Goal: Use online tool/utility: Use online tool/utility

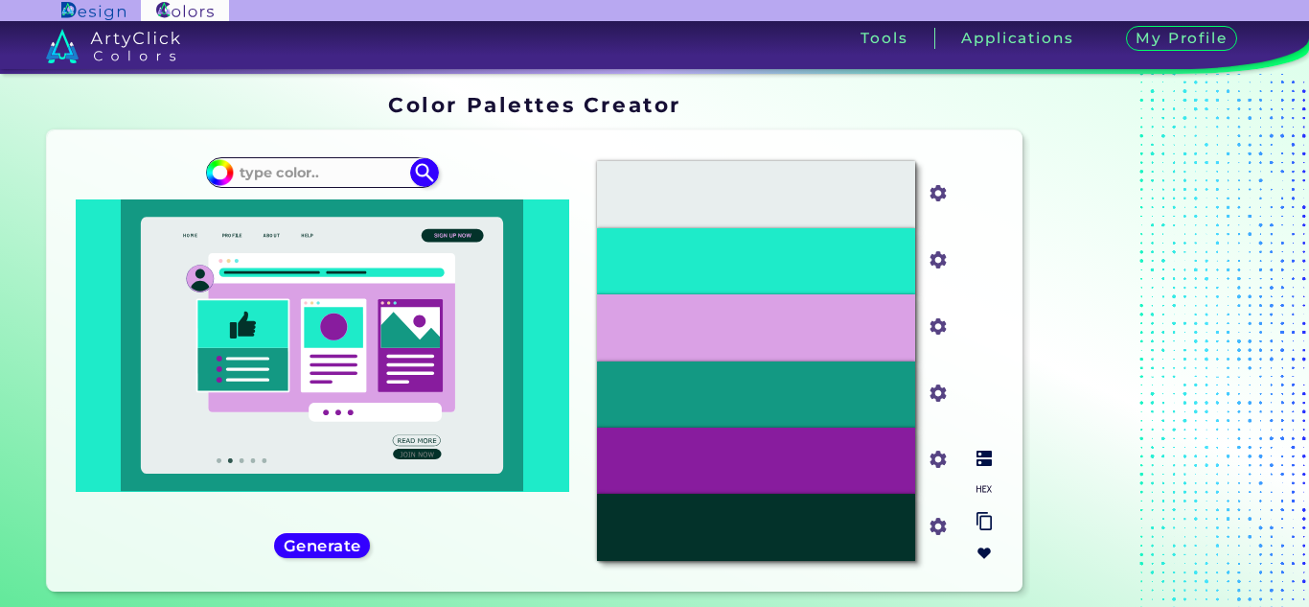
click at [823, 248] on div "#1EEBC9" at bounding box center [756, 261] width 318 height 66
click at [780, 254] on p "#1EEBC9" at bounding box center [756, 260] width 61 height 21
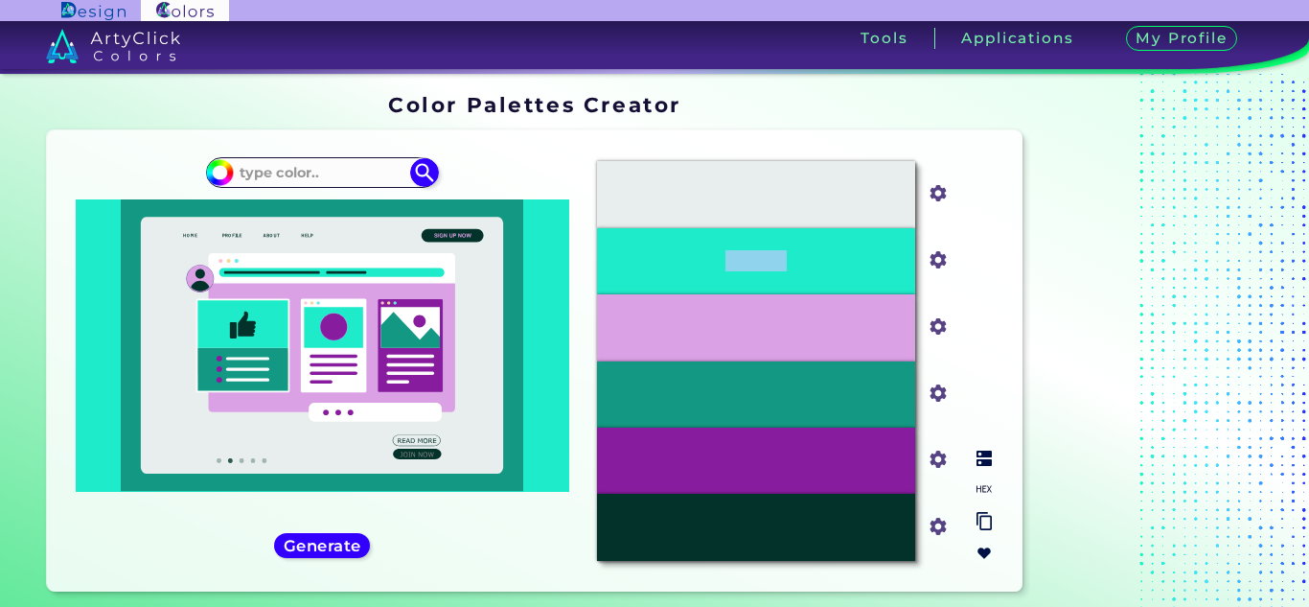
copy p "#1EEBC9"
click at [308, 175] on input at bounding box center [322, 173] width 178 height 26
paste input "#1EEBC9"
type input "#1EEBC9"
type input "#1eebc9"
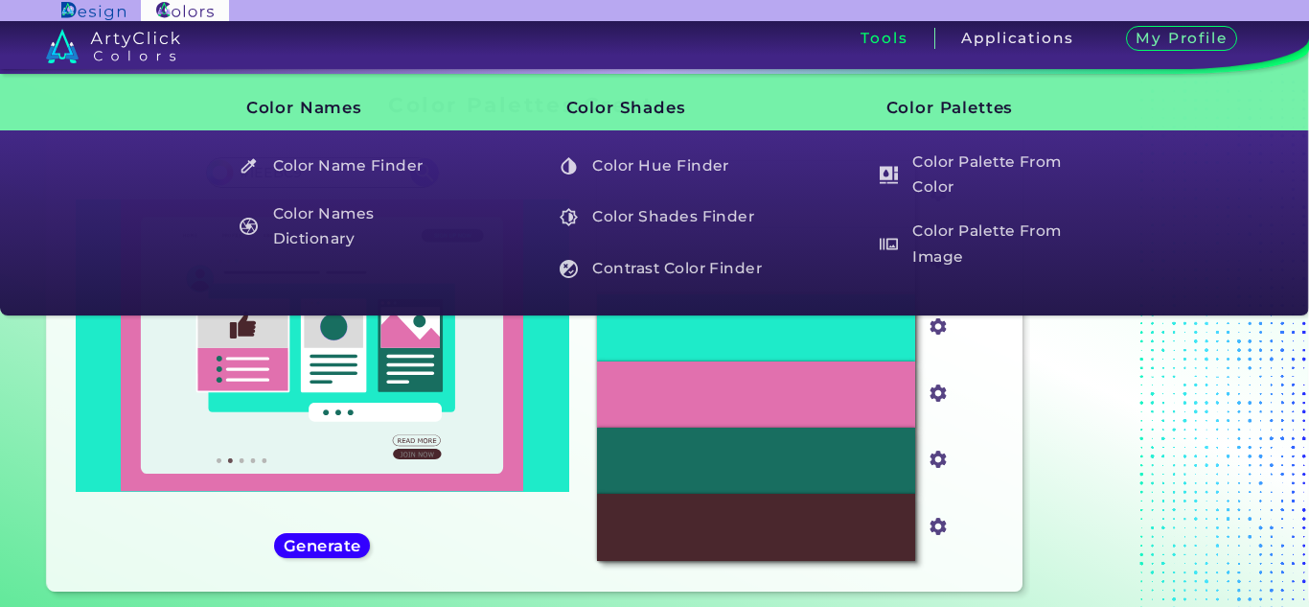
click at [900, 53] on div "Sign In Sign Up My Profile My Details Color Palettes Sign Out Tools Applications" at bounding box center [908, 45] width 801 height 49
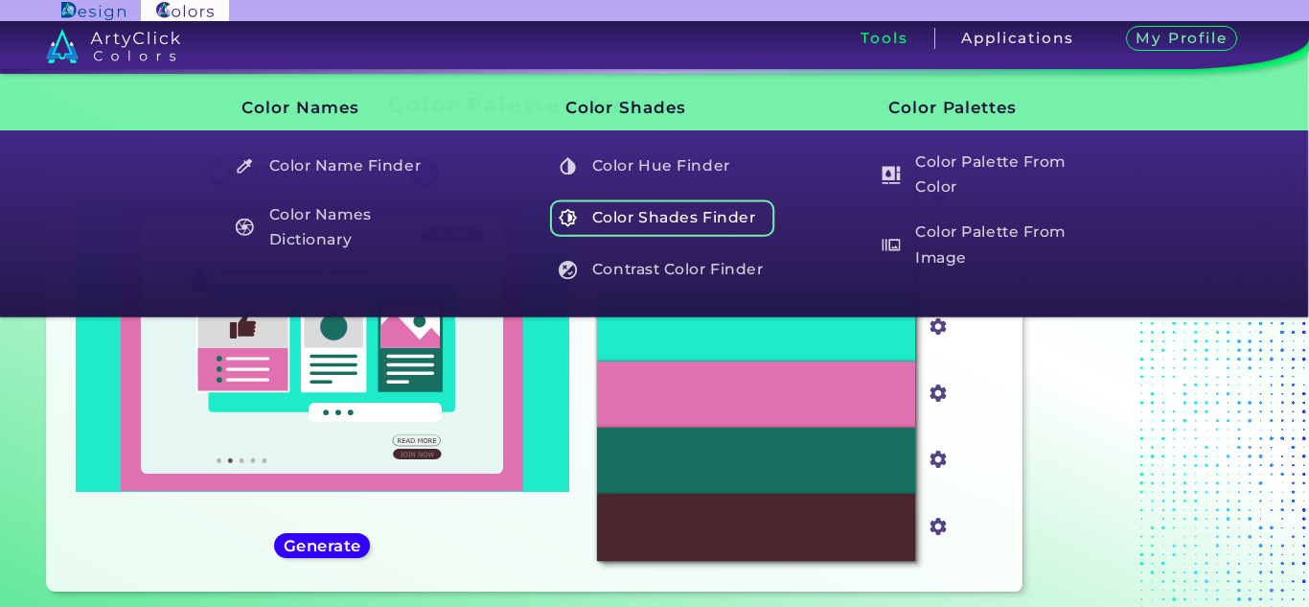
click at [705, 208] on h5 "Color Shades Finder" at bounding box center [662, 217] width 225 height 36
